Goal: Information Seeking & Learning: Check status

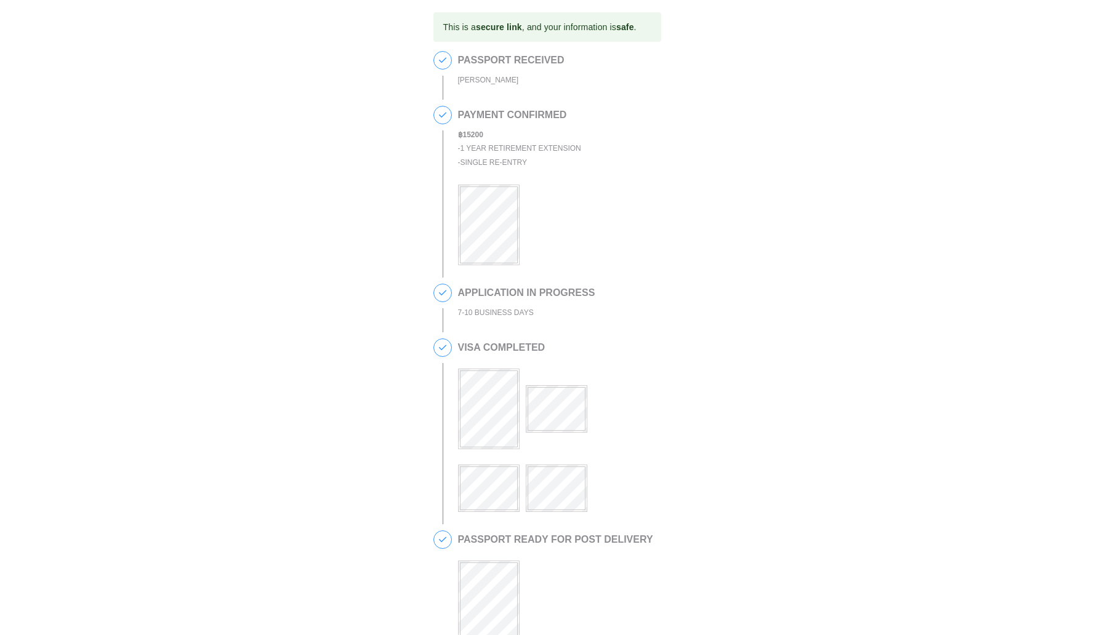
scroll to position [344, 0]
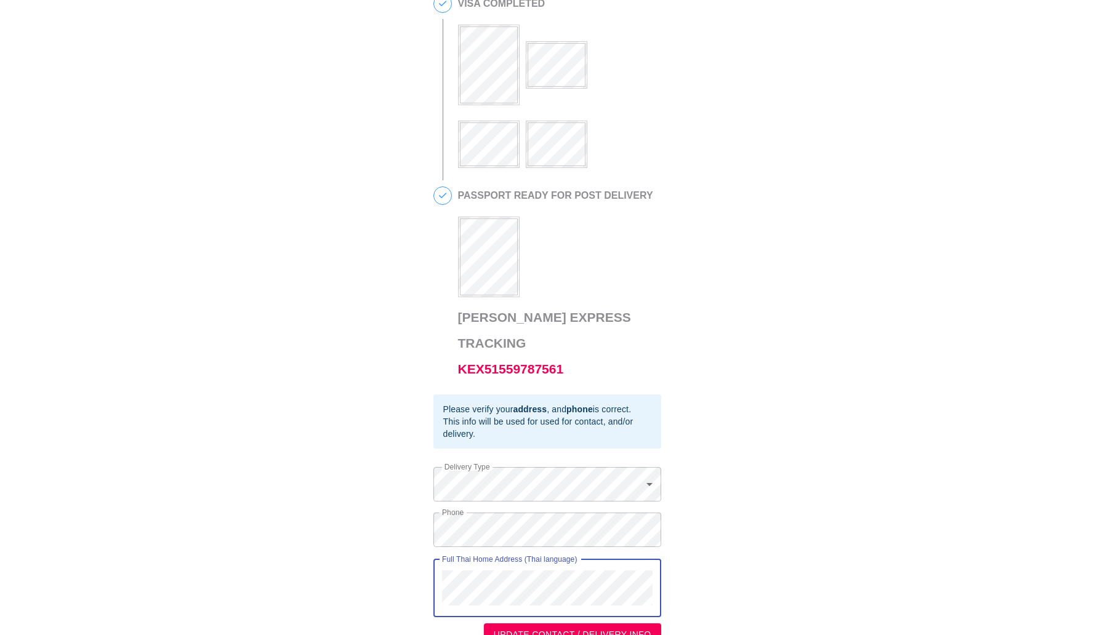
click at [417, 542] on div "This is a secure link , and your information is safe . 1 PASSPORT RECEIVED NICH…" at bounding box center [546, 157] width 1069 height 978
click at [420, 505] on div "This is a secure link , and your information is safe . 1 PASSPORT RECEIVED NICH…" at bounding box center [546, 157] width 1069 height 978
